Goal: Task Accomplishment & Management: Use online tool/utility

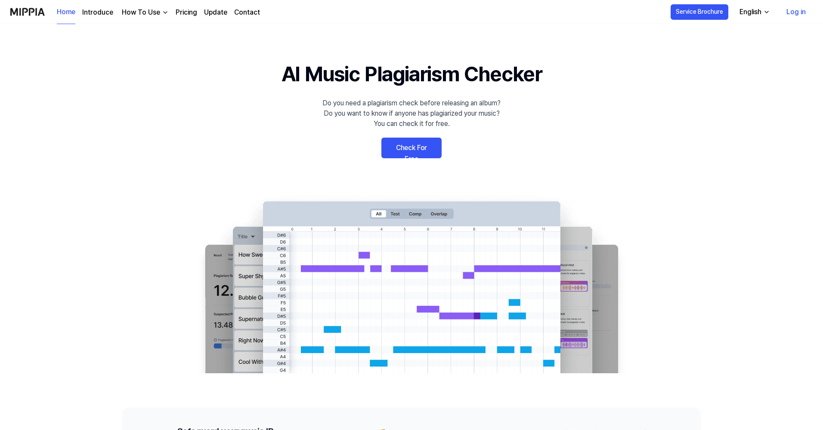
click at [408, 150] on link "Check For Free" at bounding box center [411, 148] width 60 height 21
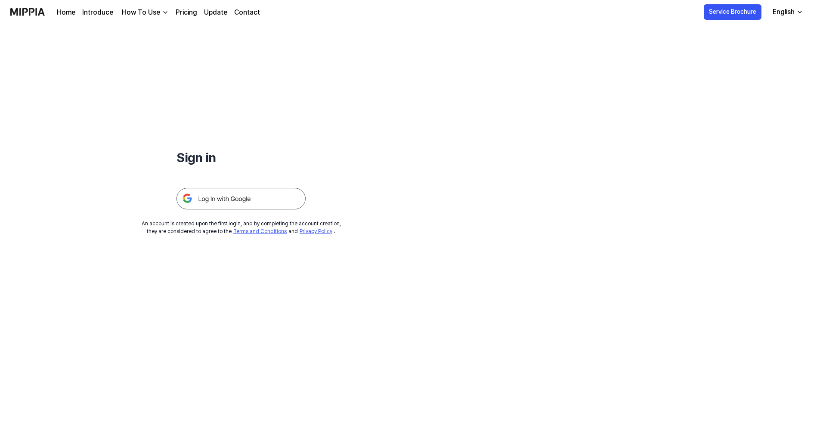
click at [234, 198] on img at bounding box center [240, 199] width 129 height 22
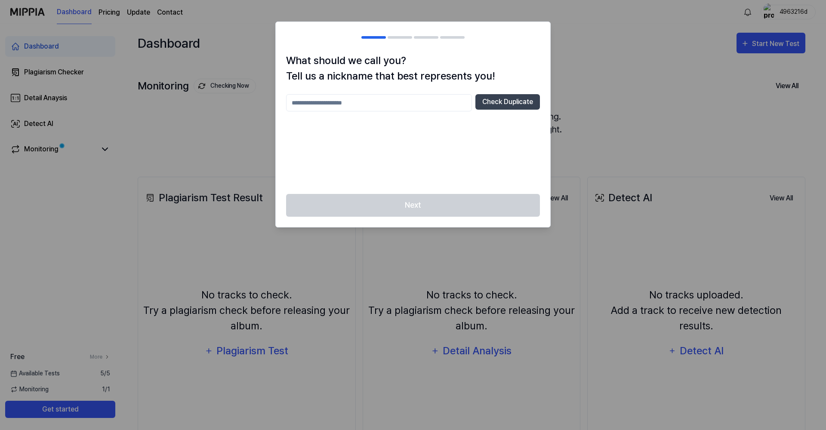
click at [433, 103] on input "text" at bounding box center [379, 102] width 186 height 17
type input "*****"
click at [509, 104] on button "Check Duplicate" at bounding box center [508, 101] width 65 height 15
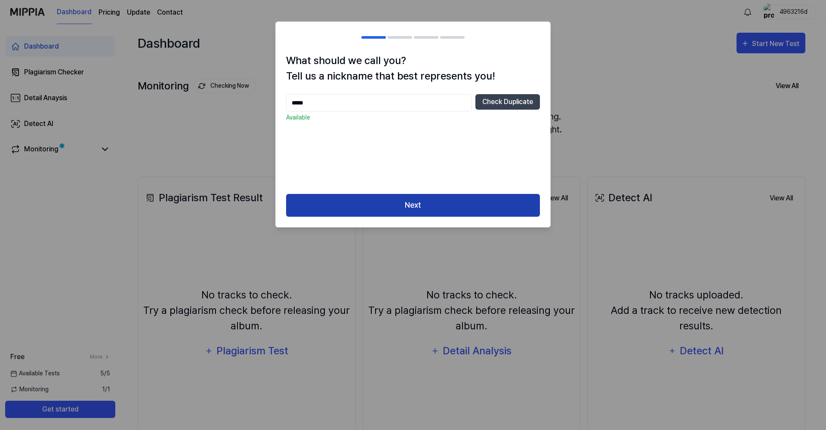
click at [473, 208] on button "Next" at bounding box center [413, 205] width 254 height 23
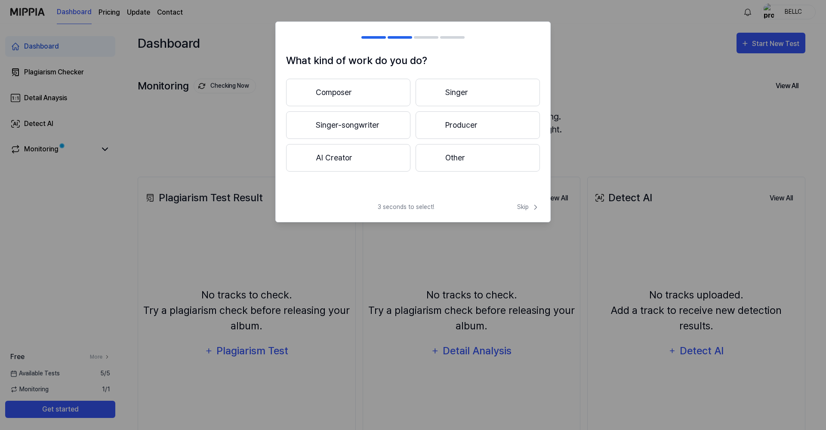
click at [346, 159] on button "AI Creator" at bounding box center [348, 158] width 124 height 28
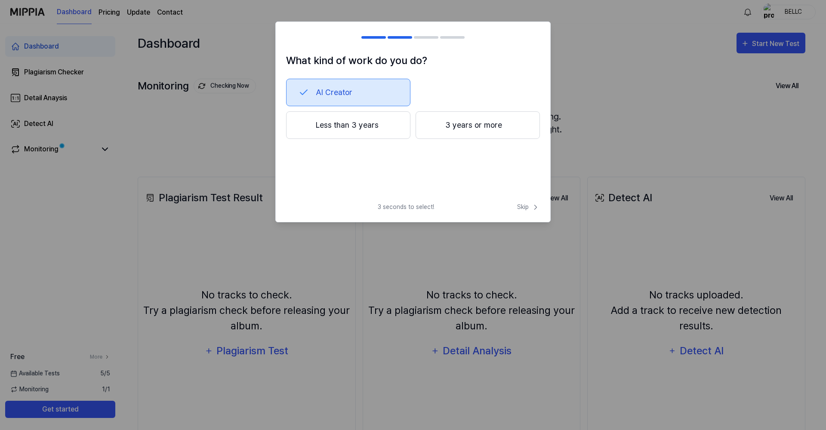
click at [385, 125] on button "Less than 3 years" at bounding box center [348, 125] width 124 height 28
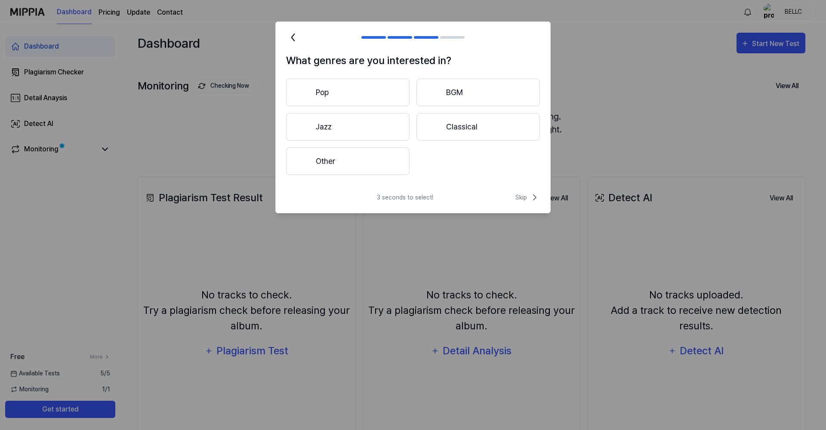
click at [371, 162] on button "Other" at bounding box center [348, 162] width 124 height 28
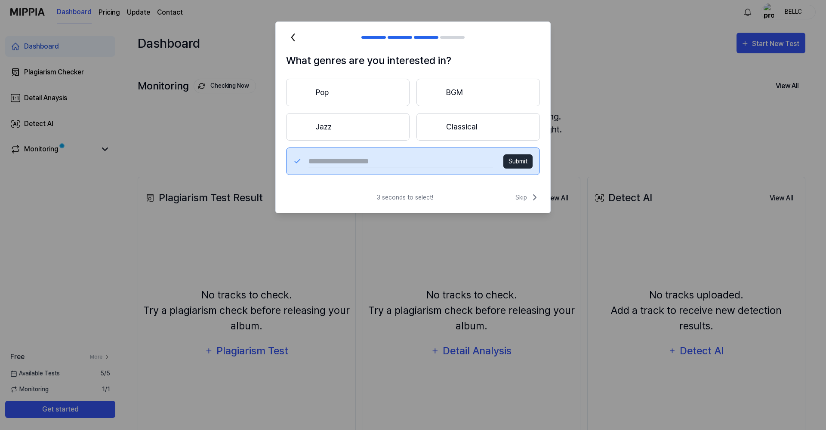
click at [367, 160] on input "text" at bounding box center [401, 162] width 185 height 14
type input "*******"
click at [525, 165] on button "Submit" at bounding box center [518, 162] width 29 height 14
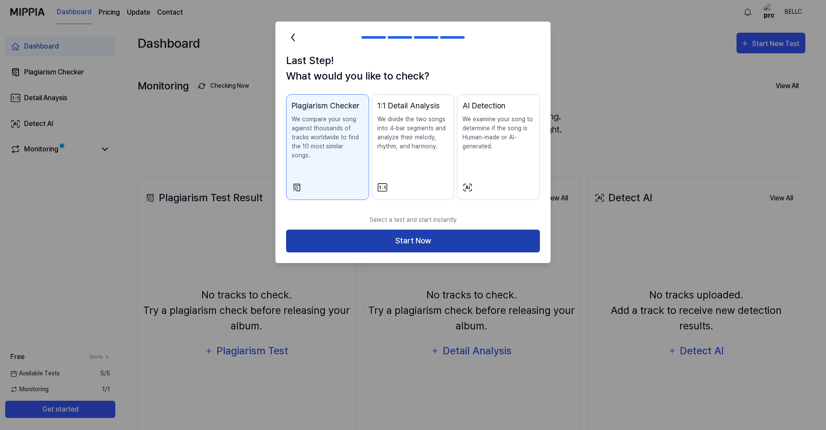
click at [336, 230] on button "Start Now" at bounding box center [413, 241] width 254 height 23
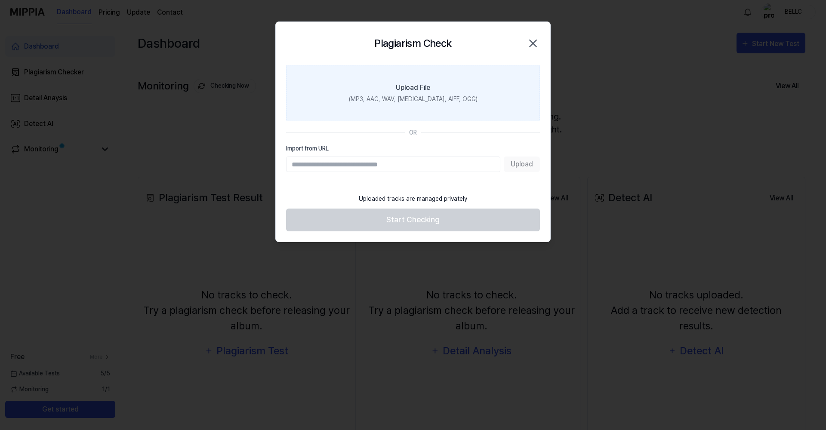
click at [413, 88] on div "Upload File" at bounding box center [413, 88] width 34 height 10
click at [0, 0] on input "Upload File (MP3, AAC, WAV, FLAC, AIFF, OGG)" at bounding box center [0, 0] width 0 height 0
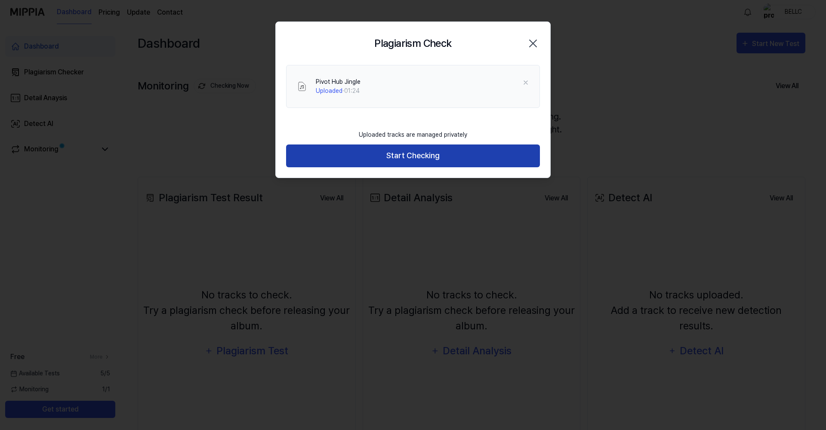
click at [417, 156] on button "Start Checking" at bounding box center [413, 156] width 254 height 23
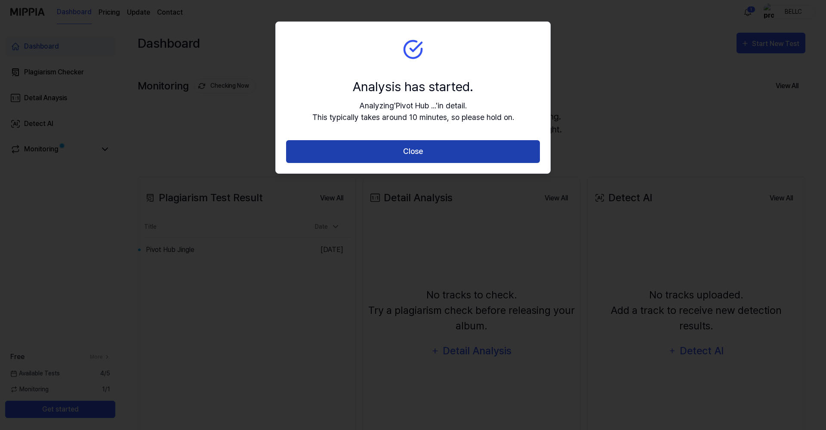
click at [356, 149] on button "Close" at bounding box center [413, 151] width 254 height 23
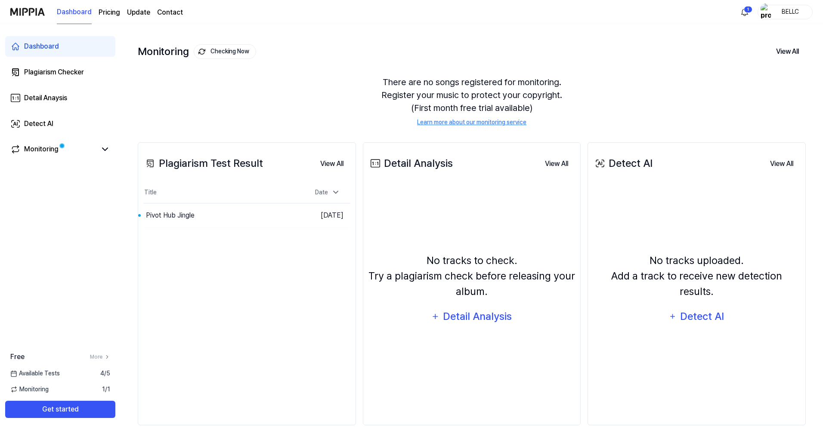
scroll to position [47, 0]
